Goal: Task Accomplishment & Management: Manage account settings

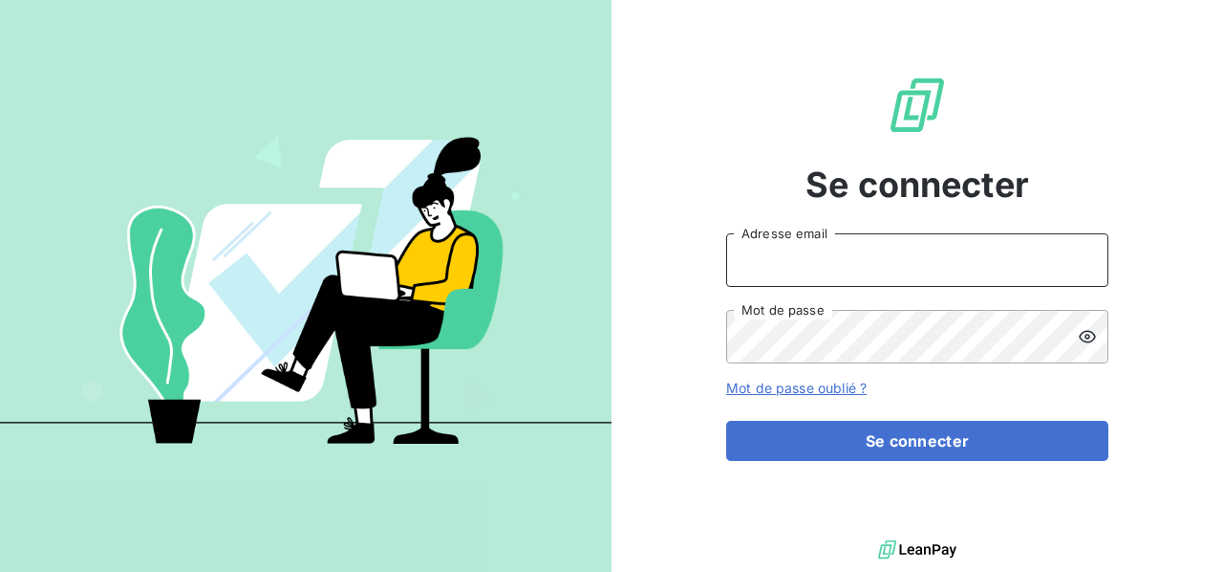
click at [809, 262] on input "Adresse email" at bounding box center [917, 260] width 382 height 54
type input "bruno.arbane@cleverconnect.com"
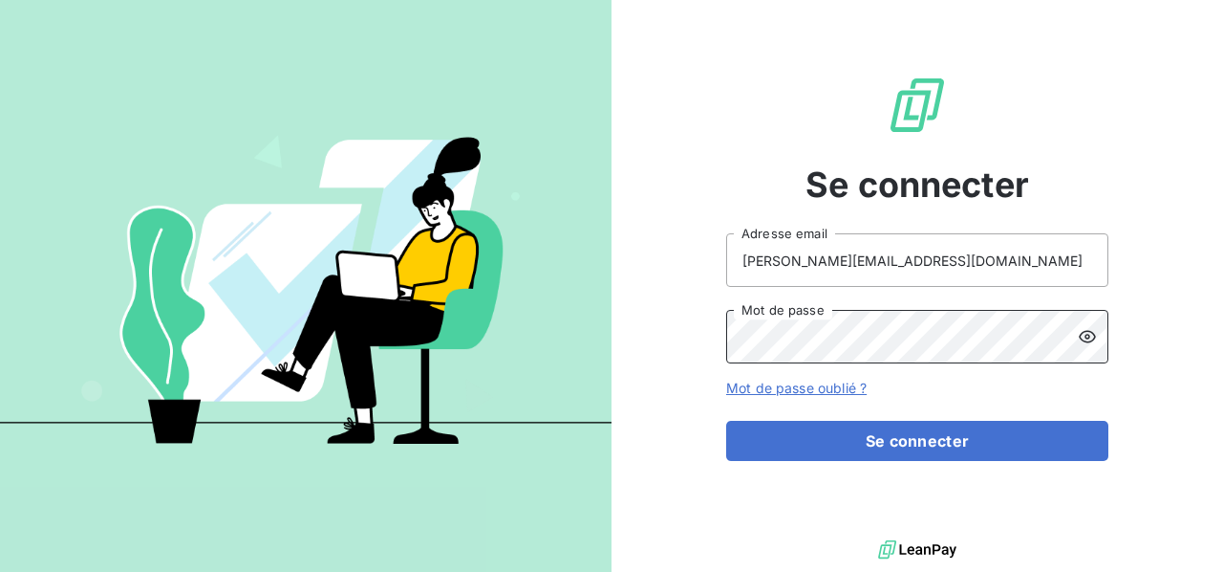
click at [726, 421] on button "Se connecter" at bounding box center [917, 441] width 382 height 40
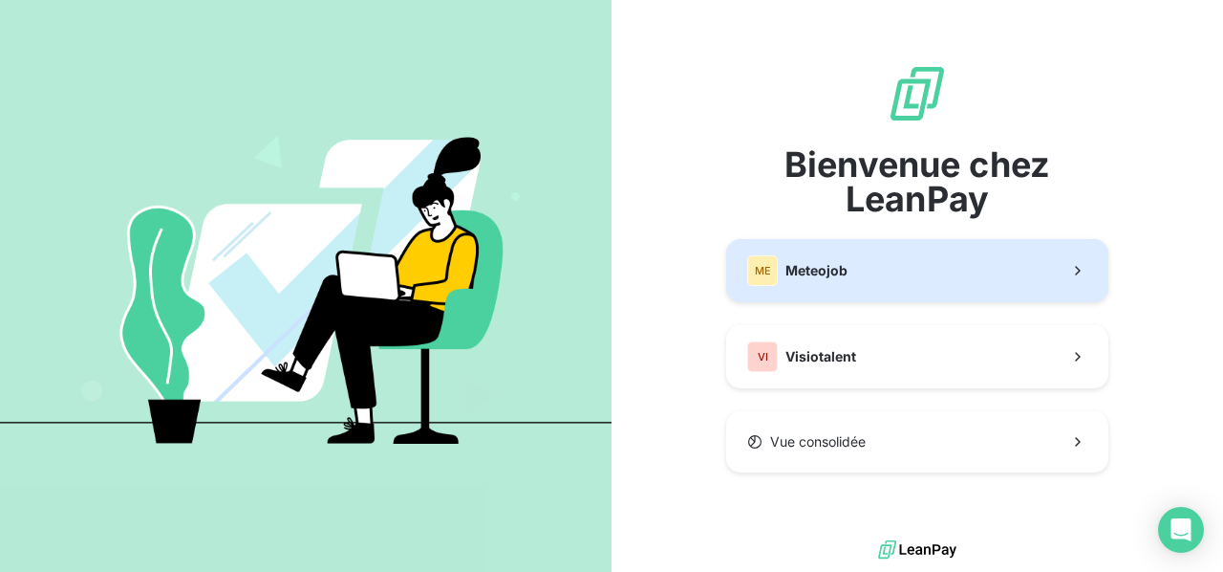
click at [885, 266] on button "ME Meteojob" at bounding box center [917, 270] width 382 height 63
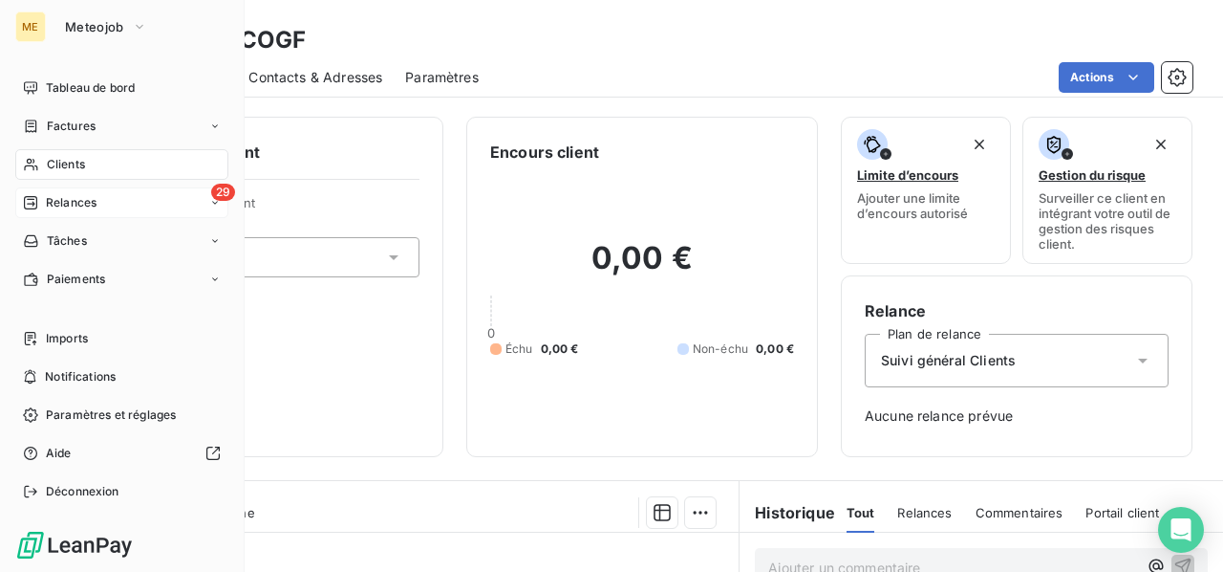
click at [71, 200] on span "Relances" at bounding box center [71, 202] width 51 height 17
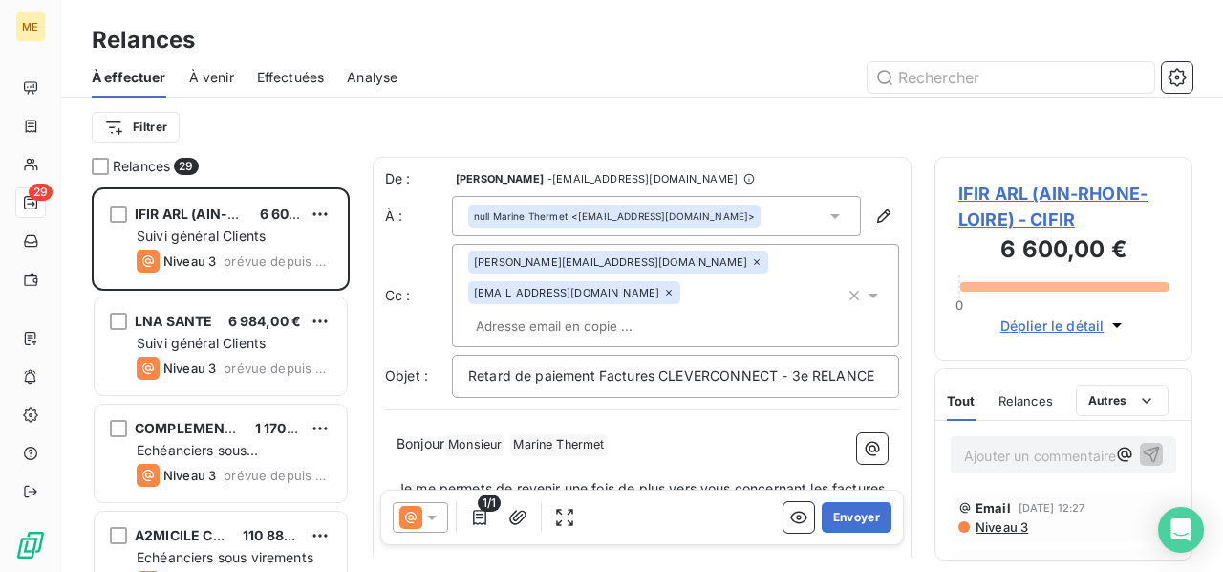
click at [226, 81] on span "À venir" at bounding box center [211, 77] width 45 height 19
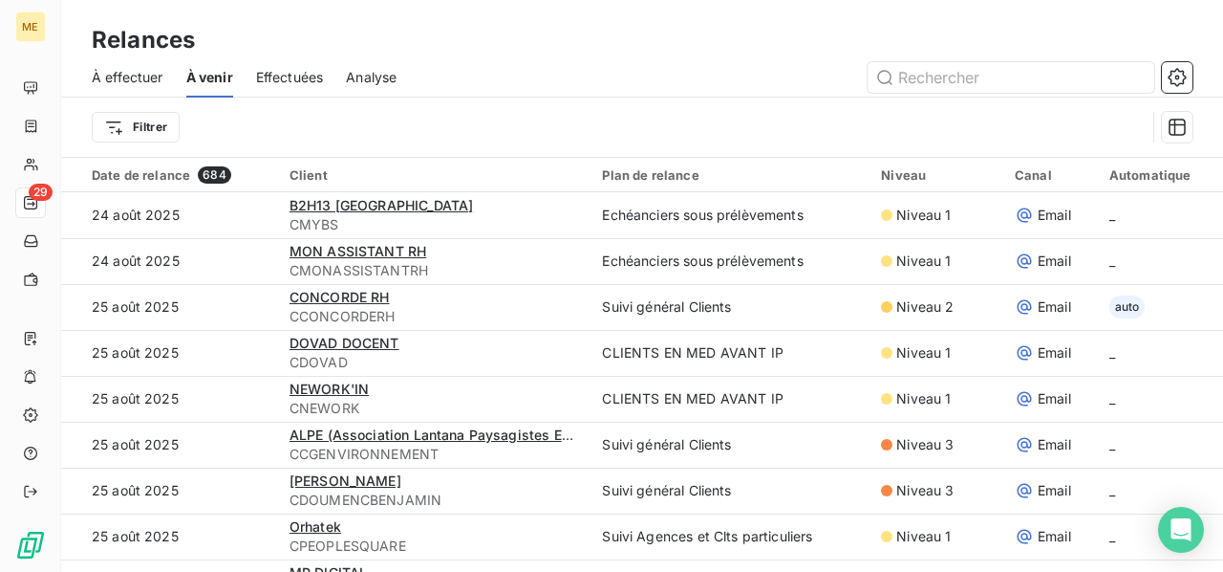
click at [292, 87] on div "Effectuées" at bounding box center [290, 77] width 68 height 40
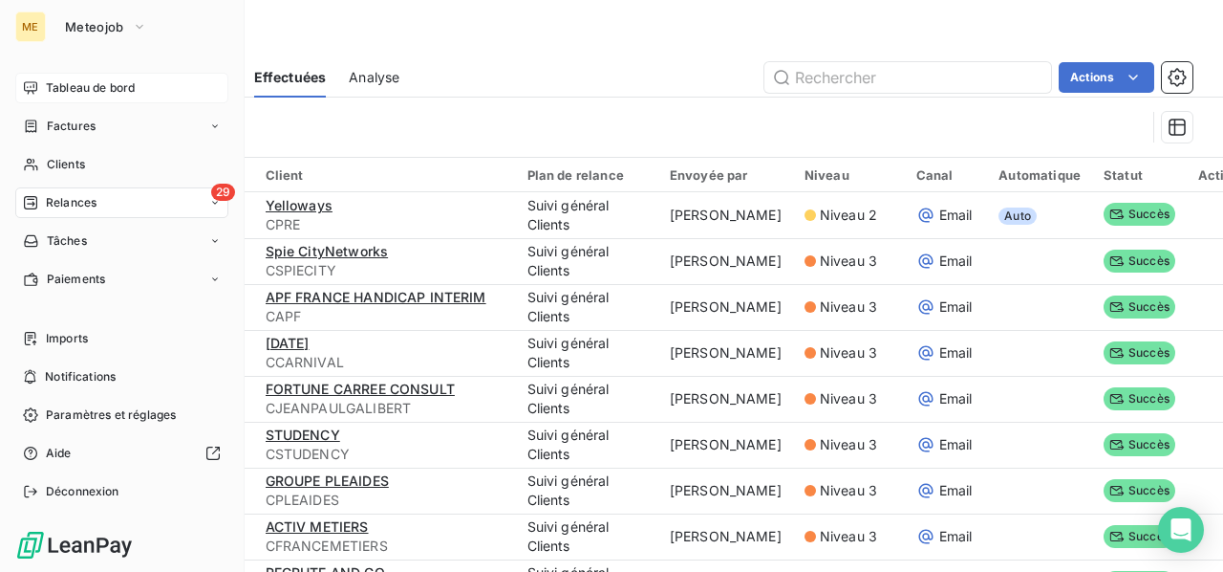
click at [71, 81] on span "Tableau de bord" at bounding box center [90, 87] width 89 height 17
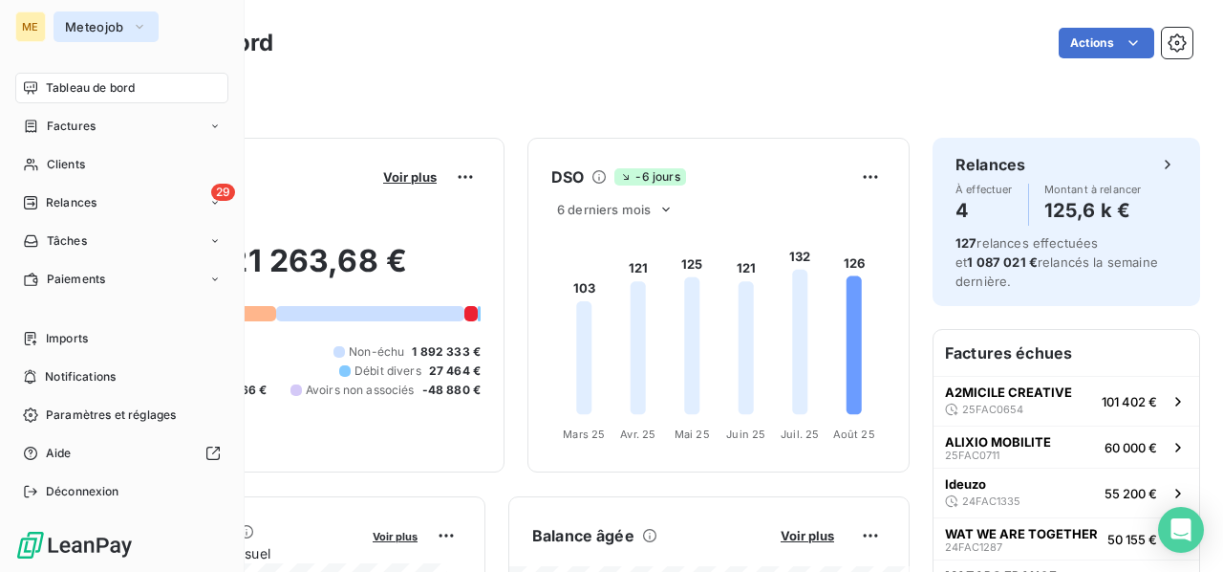
click at [138, 28] on icon "button" at bounding box center [139, 26] width 15 height 19
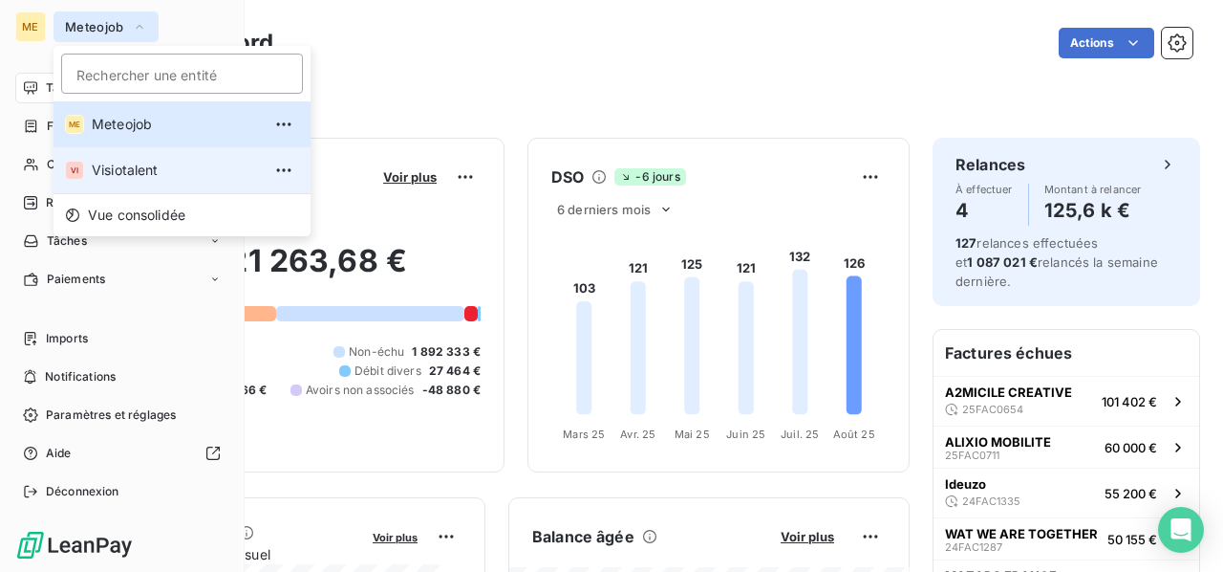
click at [128, 162] on span "Visiotalent" at bounding box center [176, 170] width 169 height 19
